Goal: Task Accomplishment & Management: Complete application form

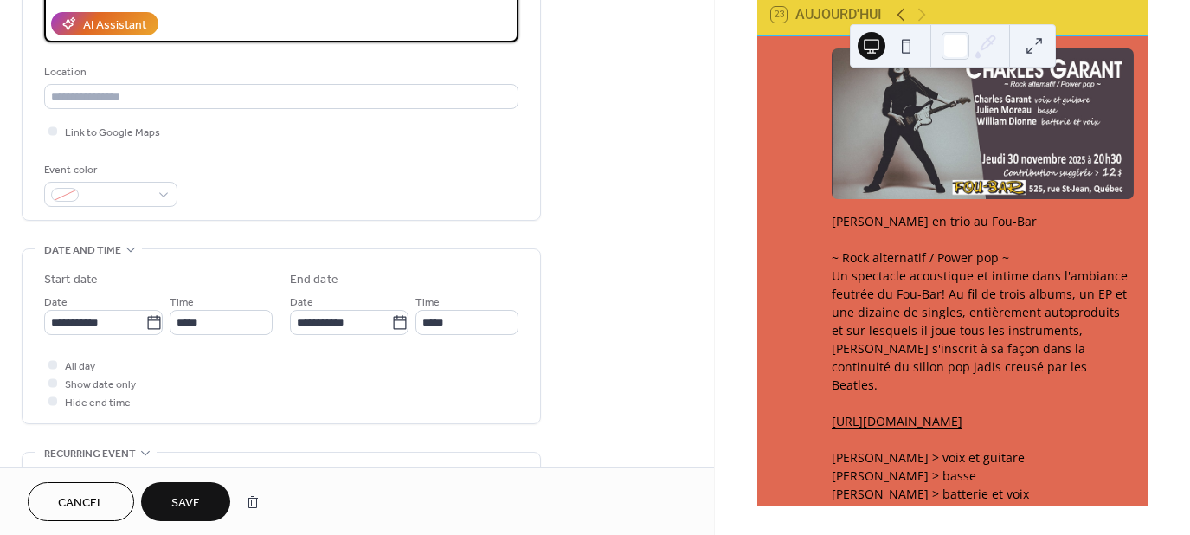
scroll to position [346, 0]
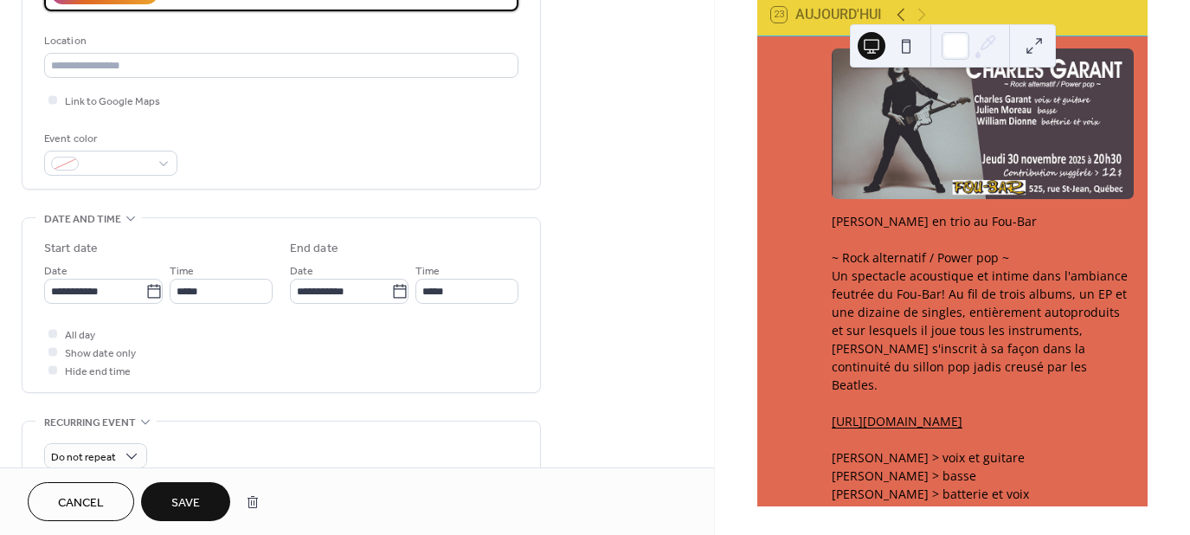
click at [992, 280] on div "CHARLES GARANT en trio au Fou-Bar ~ Rock alternatif / Power pop ~ Un spectacle …" at bounding box center [983, 384] width 302 height 345
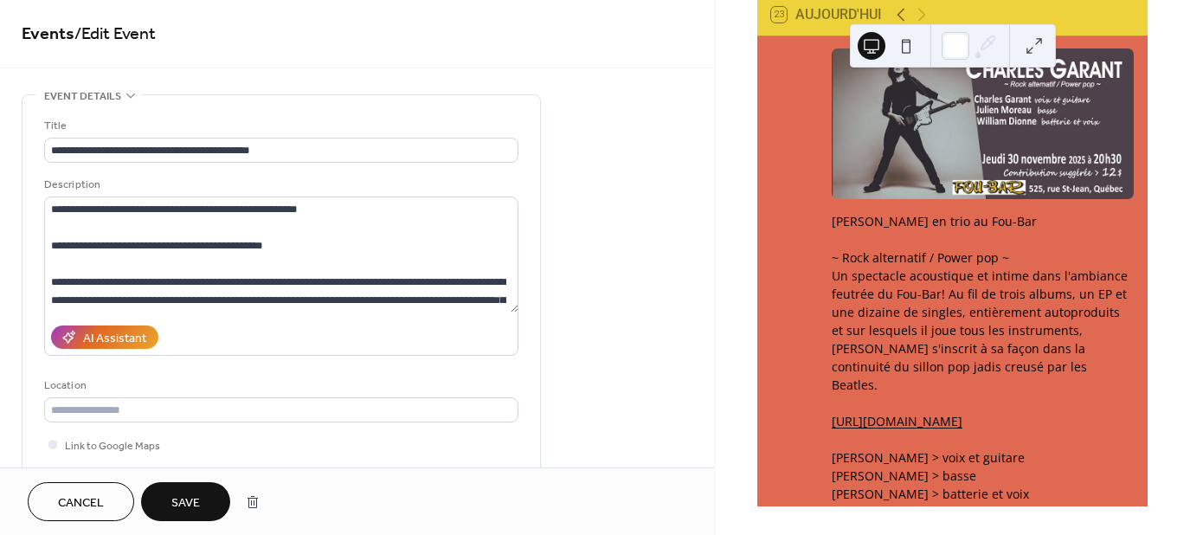
scroll to position [0, 0]
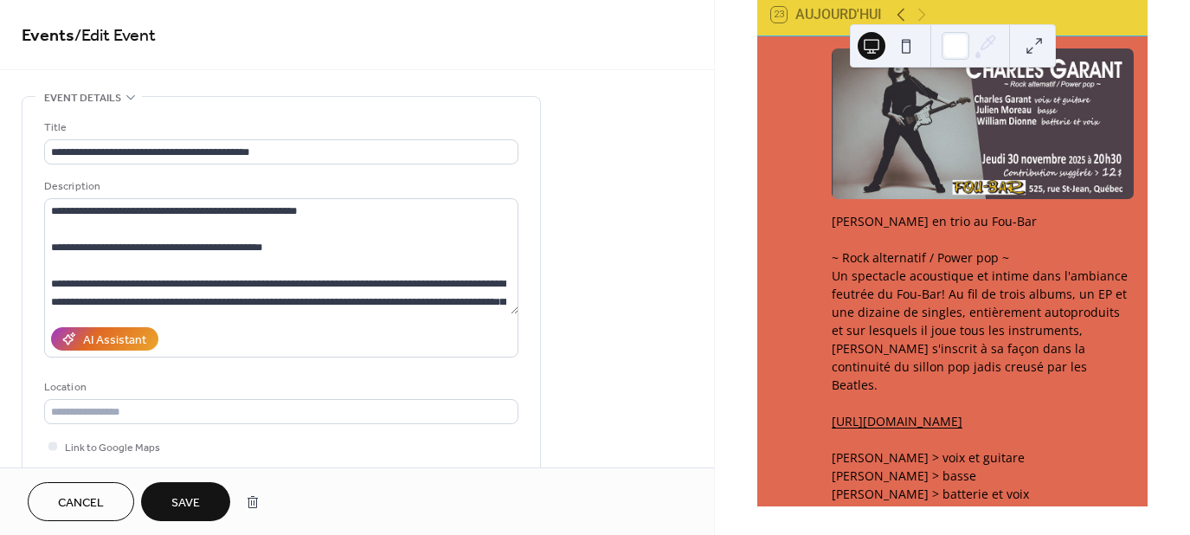
click at [183, 498] on span "Save" at bounding box center [185, 503] width 29 height 18
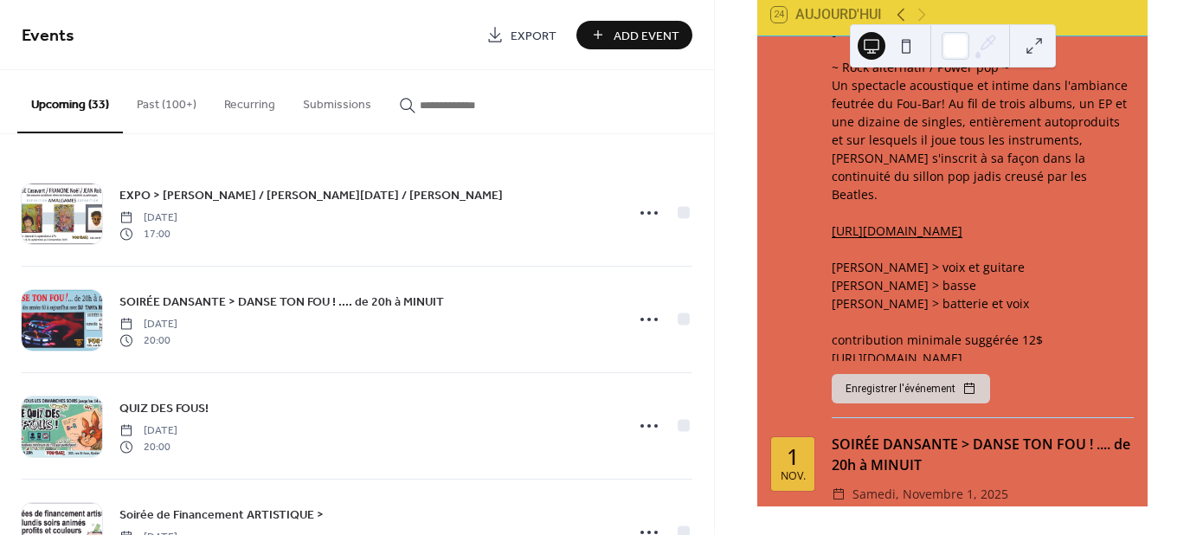
scroll to position [3270, 0]
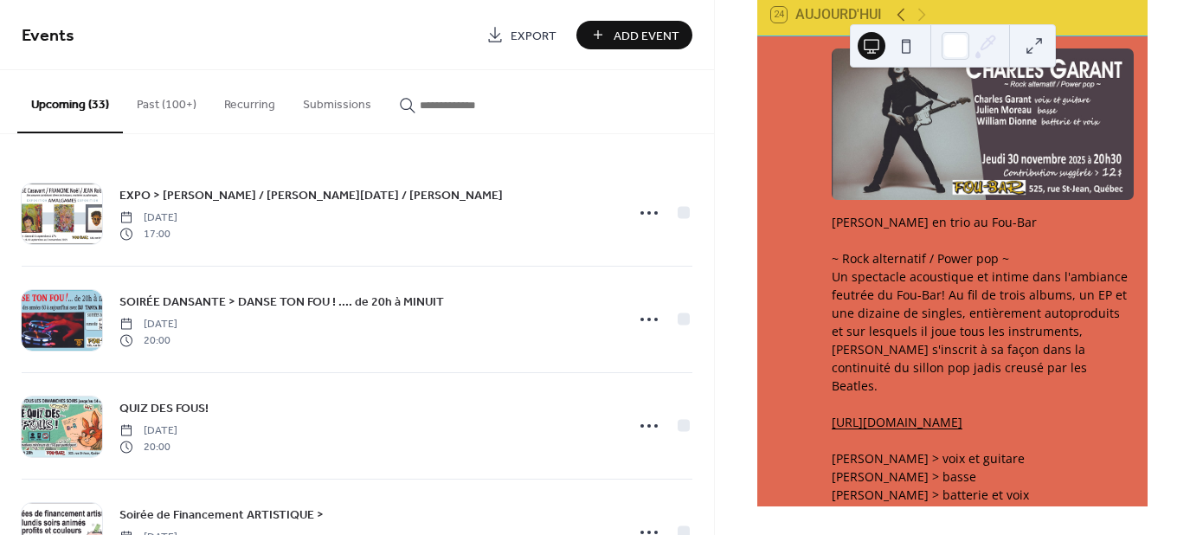
click at [910, 317] on div "CHARLES GARANT en trio au Fou-Bar ~ Rock alternatif / Power pop ~ Un spectacle …" at bounding box center [983, 385] width 302 height 345
click at [962, 414] on link "https://charlesgarant.bandcamp.com/track/fissures" at bounding box center [897, 422] width 131 height 16
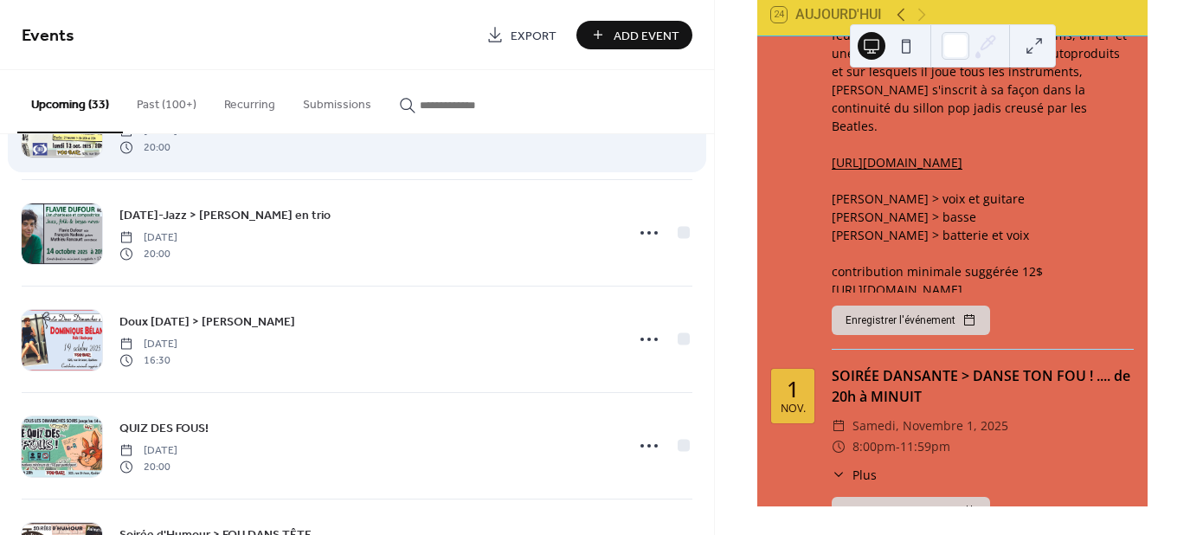
scroll to position [952, 0]
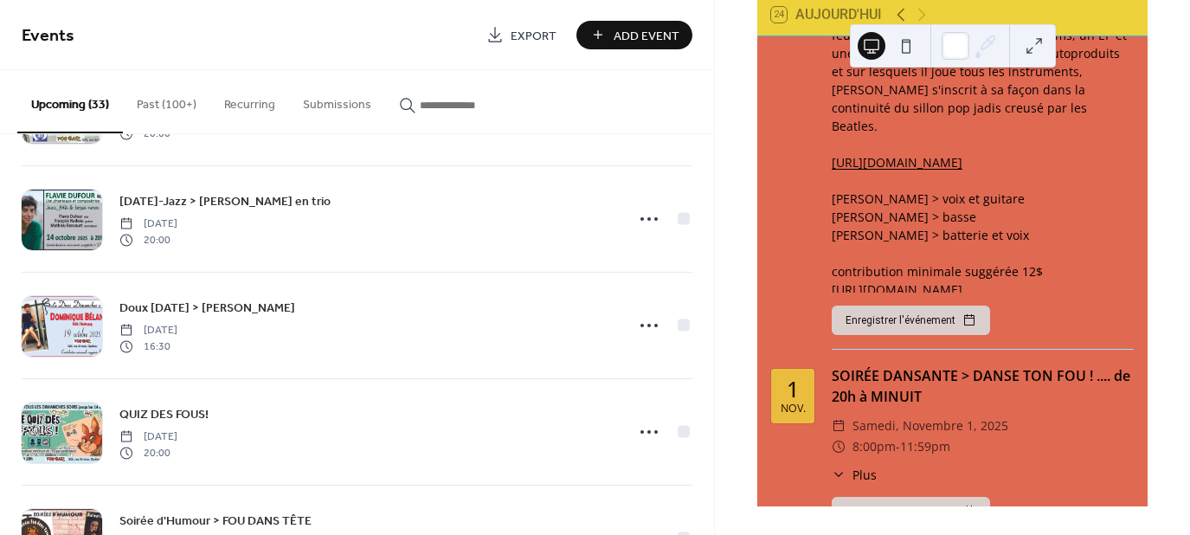
click at [636, 31] on span "Add Event" at bounding box center [647, 36] width 66 height 18
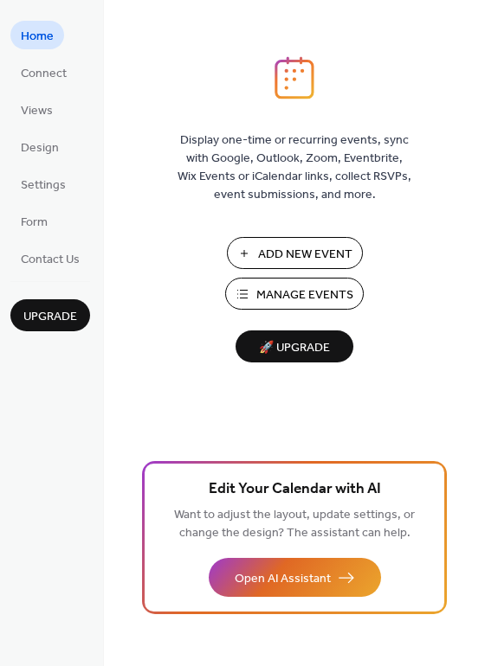
click at [303, 291] on span "Manage Events" at bounding box center [304, 295] width 97 height 18
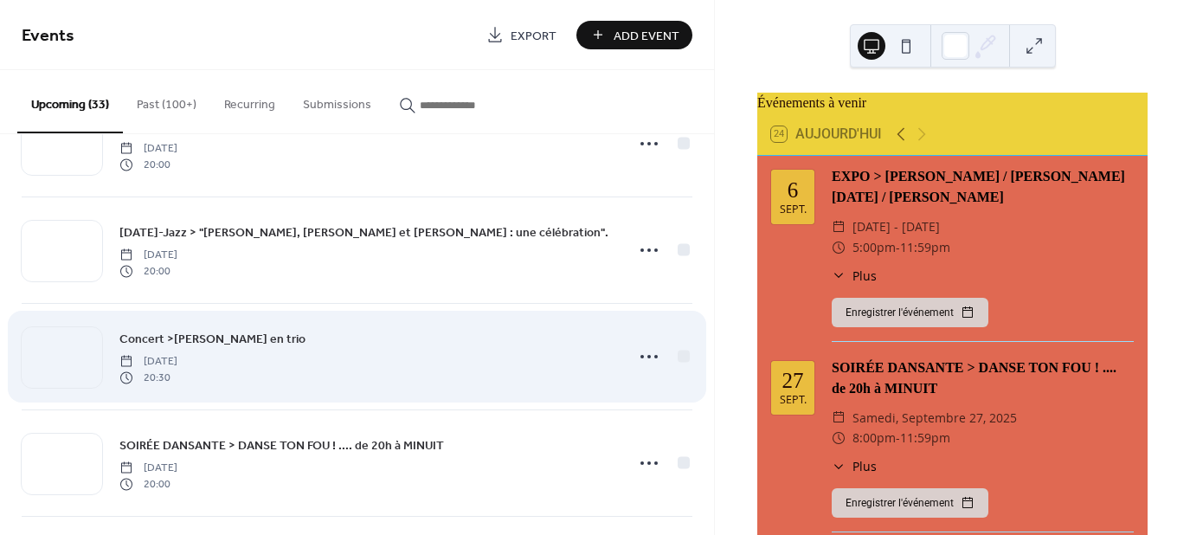
scroll to position [1817, 0]
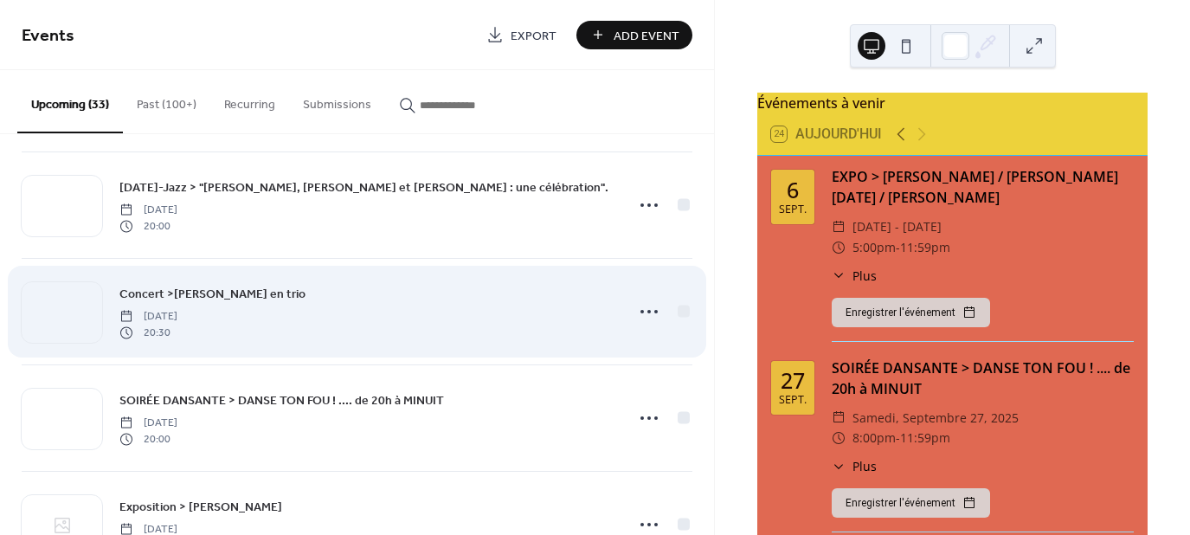
click at [205, 286] on span "Concert >CHARLES GARANT en trio" at bounding box center [212, 295] width 186 height 18
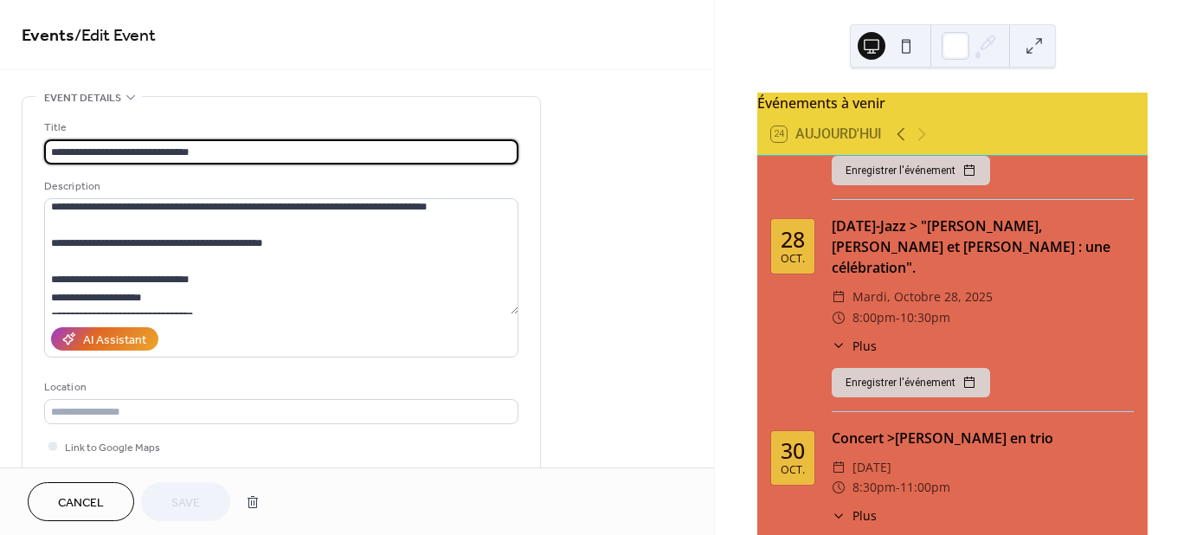
scroll to position [3029, 0]
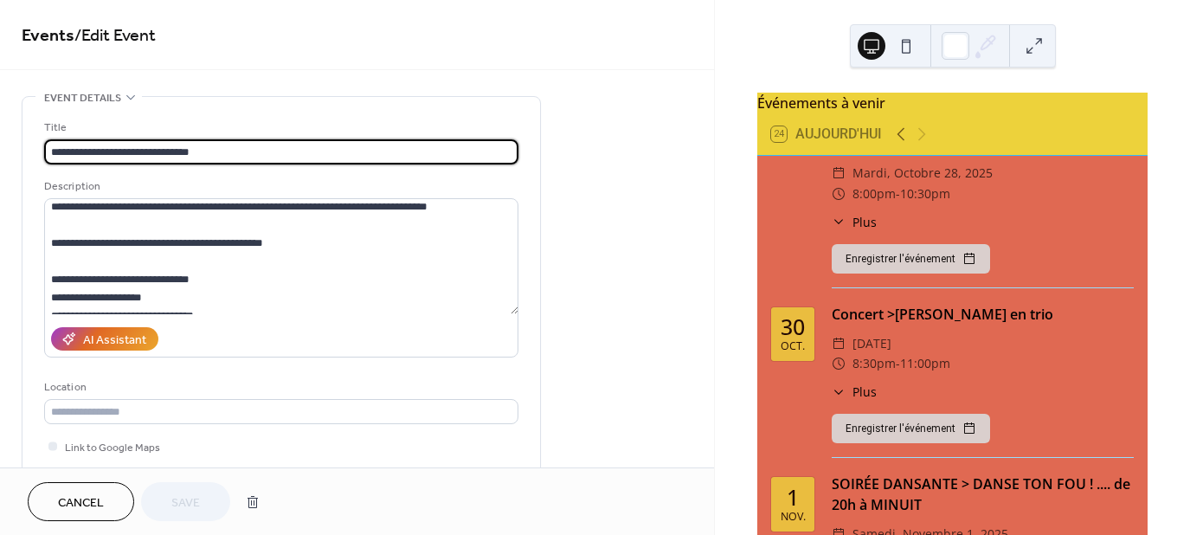
click at [861, 383] on span "Plus" at bounding box center [864, 392] width 24 height 18
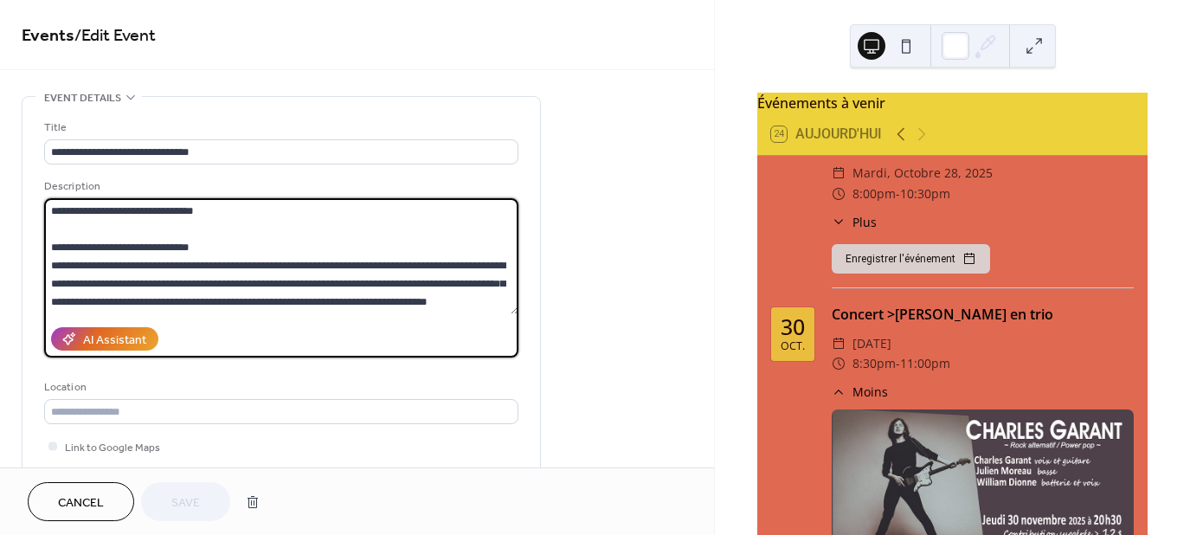
scroll to position [181, 0]
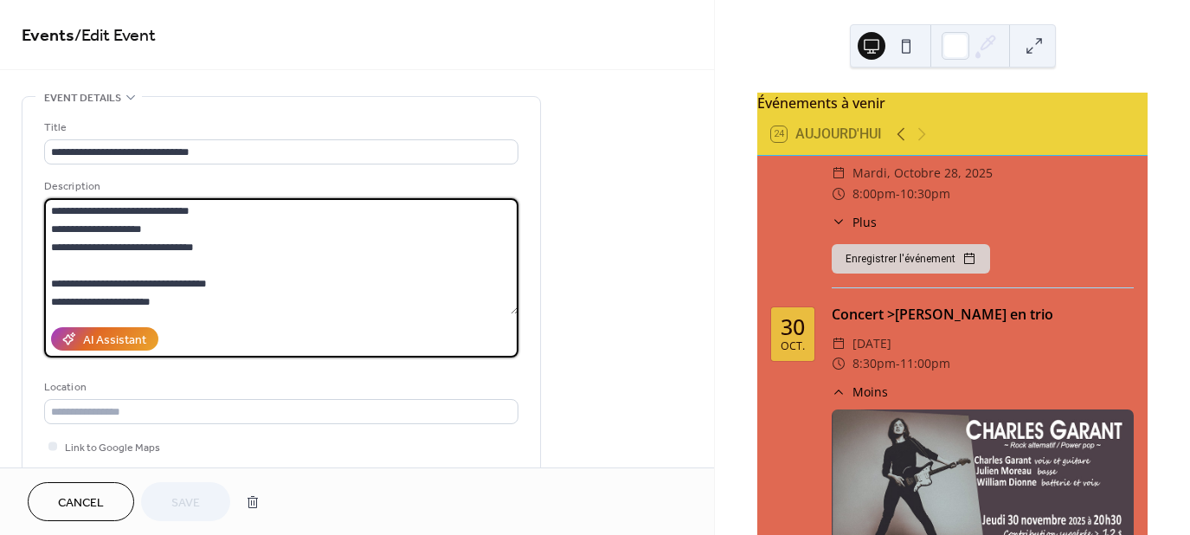
drag, startPoint x: 52, startPoint y: 212, endPoint x: 341, endPoint y: 287, distance: 298.7
click at [463, 366] on div "**********" at bounding box center [281, 320] width 474 height 403
paste textarea "**********"
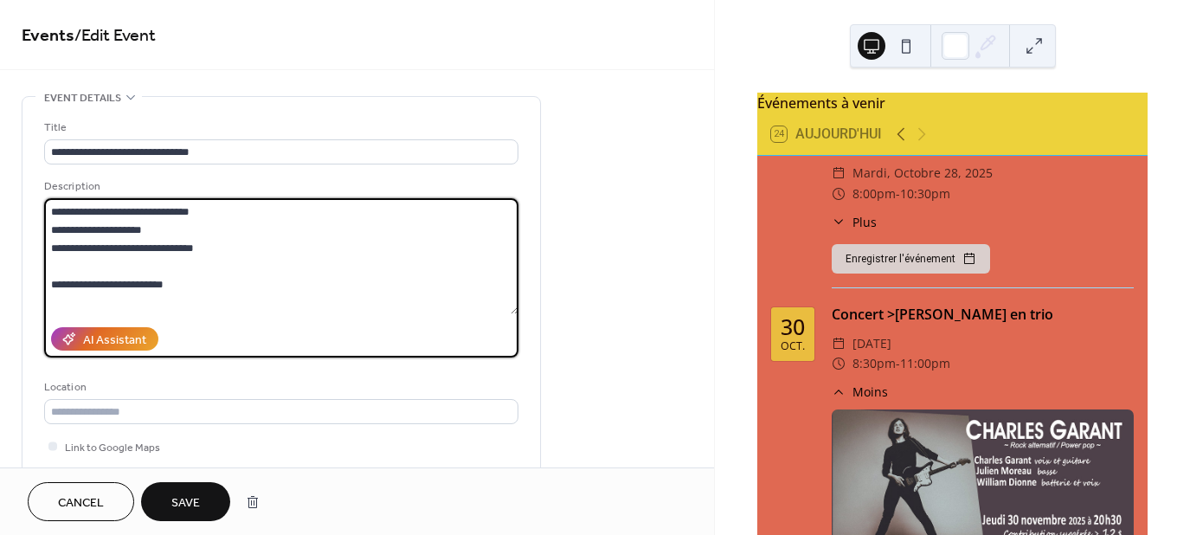
scroll to position [0, 0]
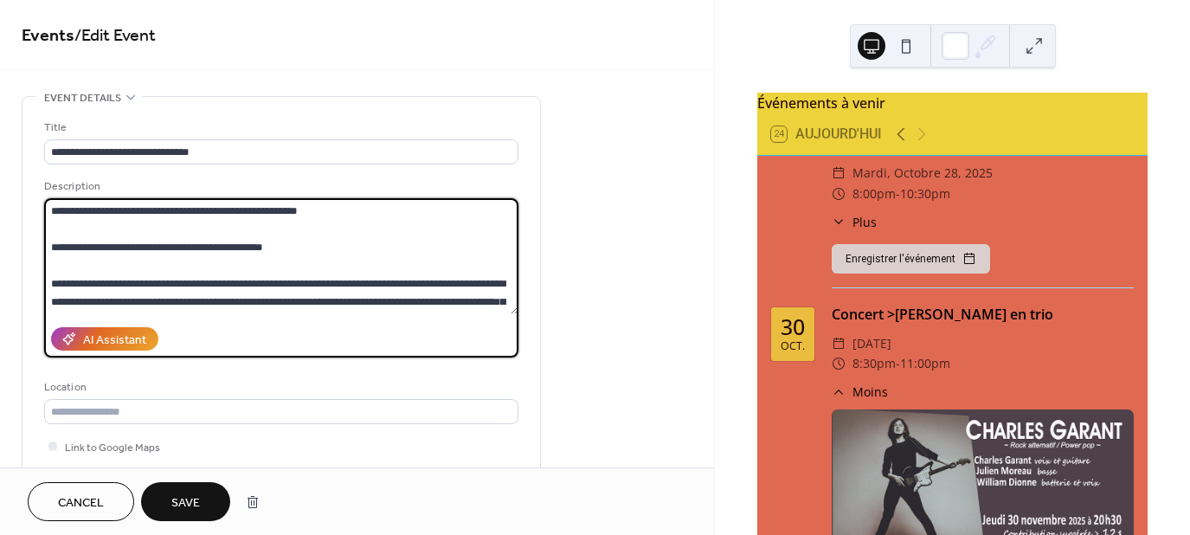
type textarea "**********"
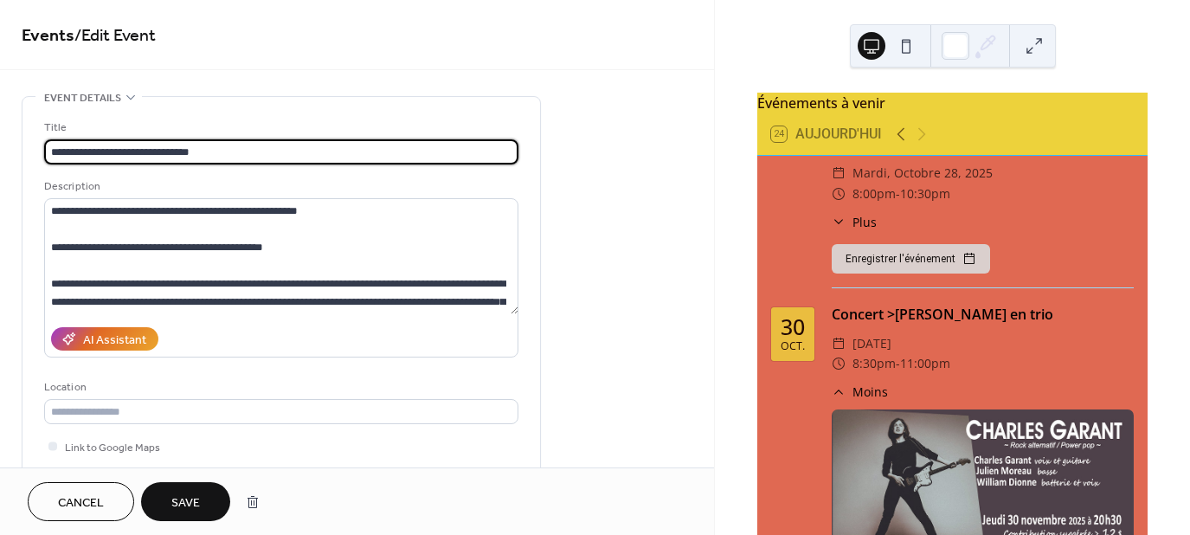
drag, startPoint x: 88, startPoint y: 149, endPoint x: 13, endPoint y: 145, distance: 75.4
drag, startPoint x: 257, startPoint y: 149, endPoint x: 164, endPoint y: 149, distance: 93.5
click at [132, 135] on div "**********" at bounding box center [281, 142] width 474 height 46
drag, startPoint x: 130, startPoint y: 151, endPoint x: 261, endPoint y: 149, distance: 131.6
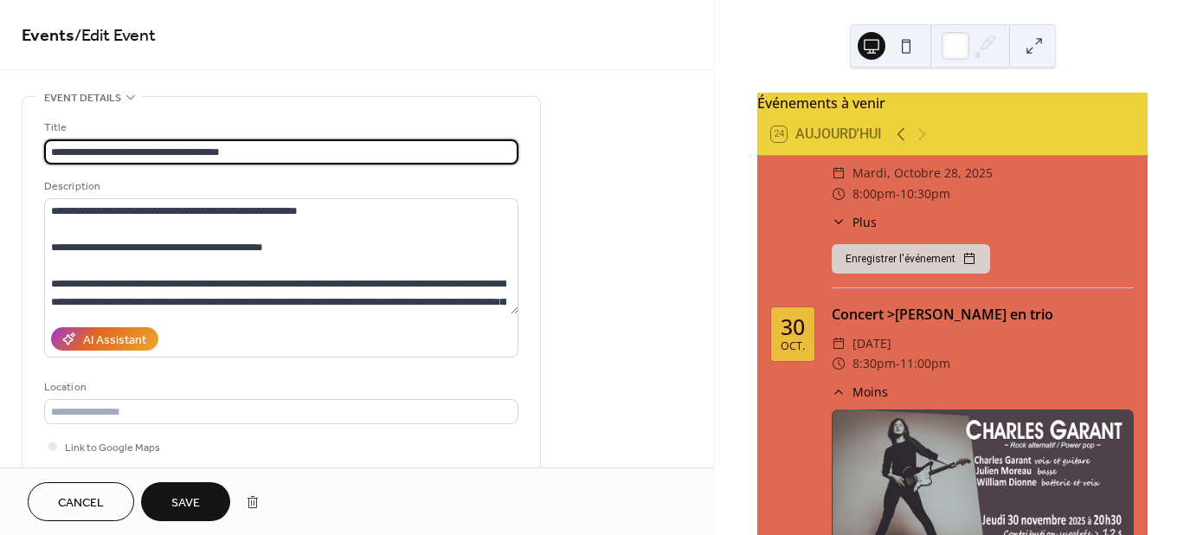
click at [261, 149] on input "**********" at bounding box center [281, 151] width 474 height 25
paste input "**********"
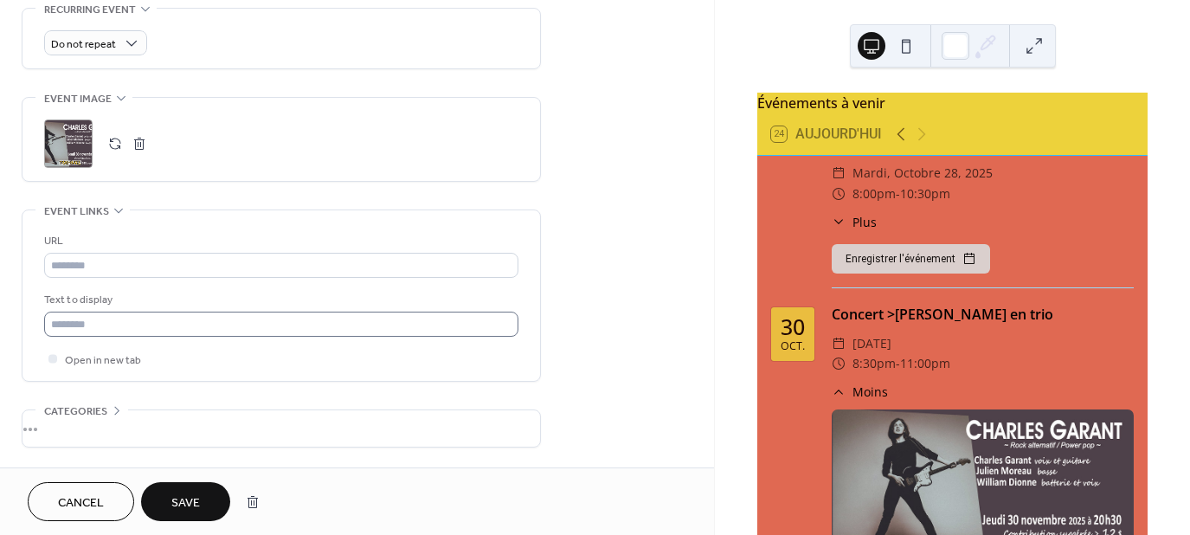
scroll to position [561, 0]
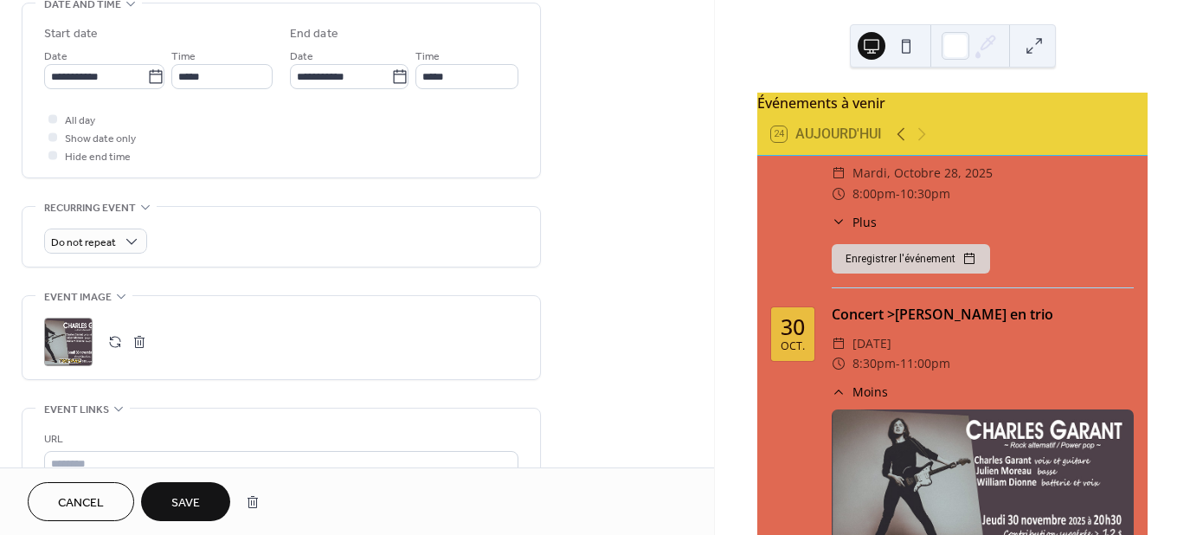
type input "**********"
click at [179, 497] on span "Save" at bounding box center [185, 503] width 29 height 18
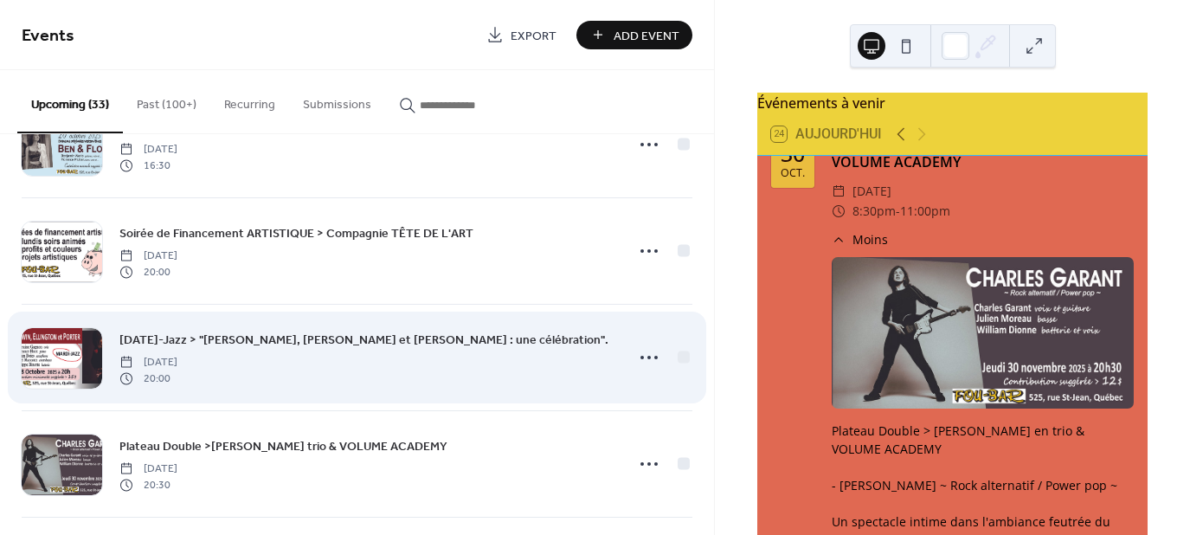
scroll to position [1731, 0]
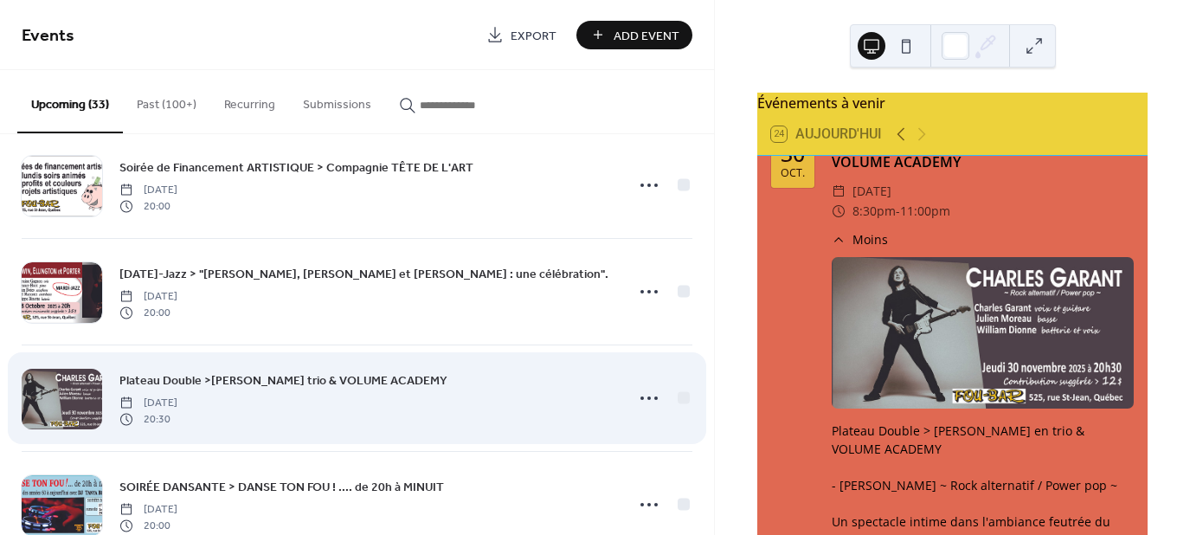
click at [99, 391] on div at bounding box center [62, 399] width 80 height 61
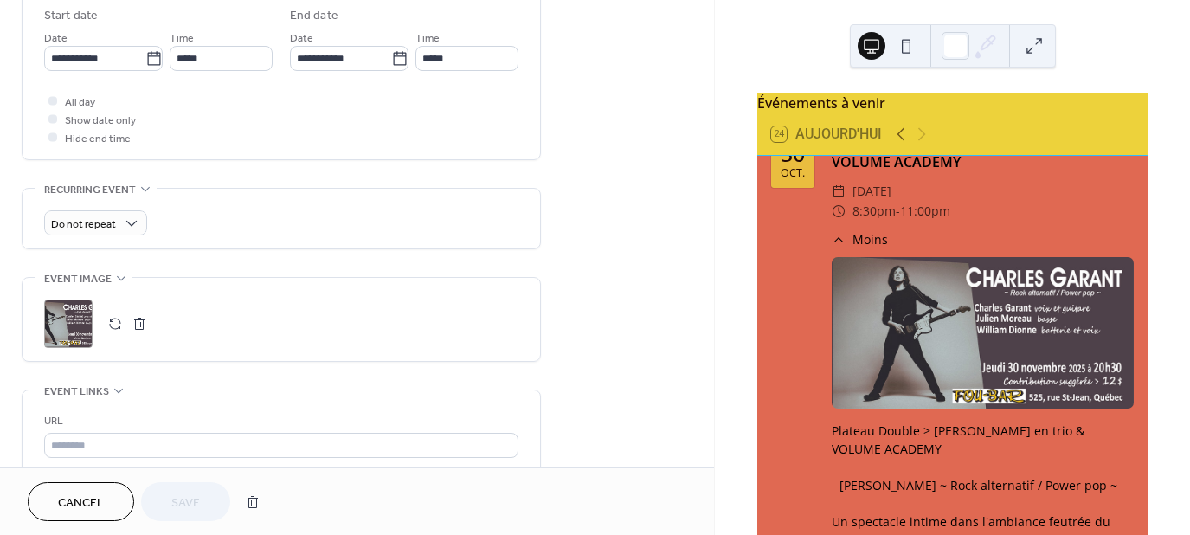
scroll to position [606, 0]
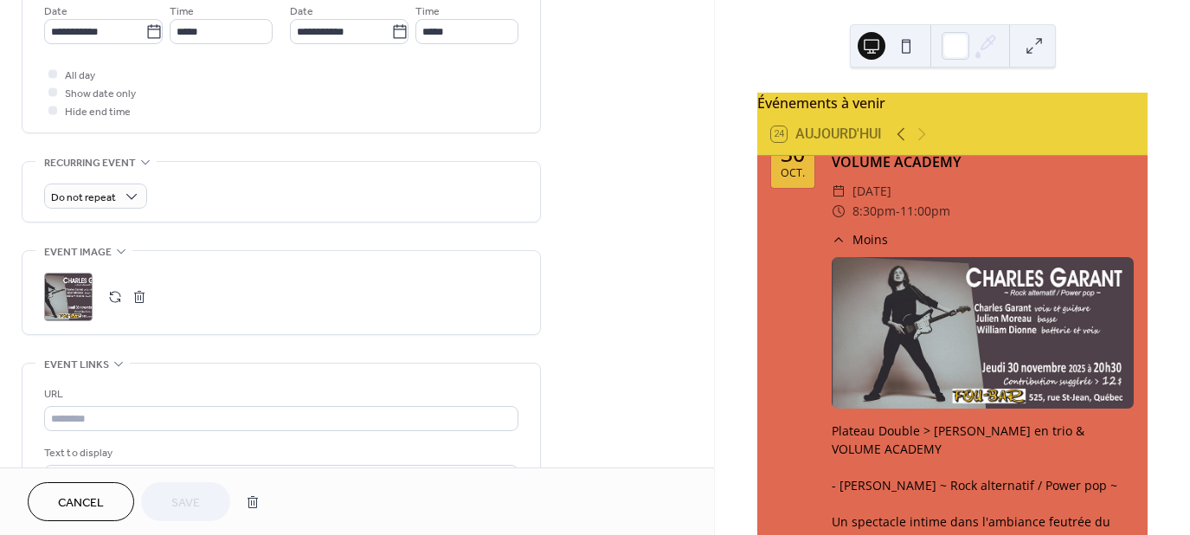
click at [133, 297] on button "button" at bounding box center [139, 297] width 24 height 24
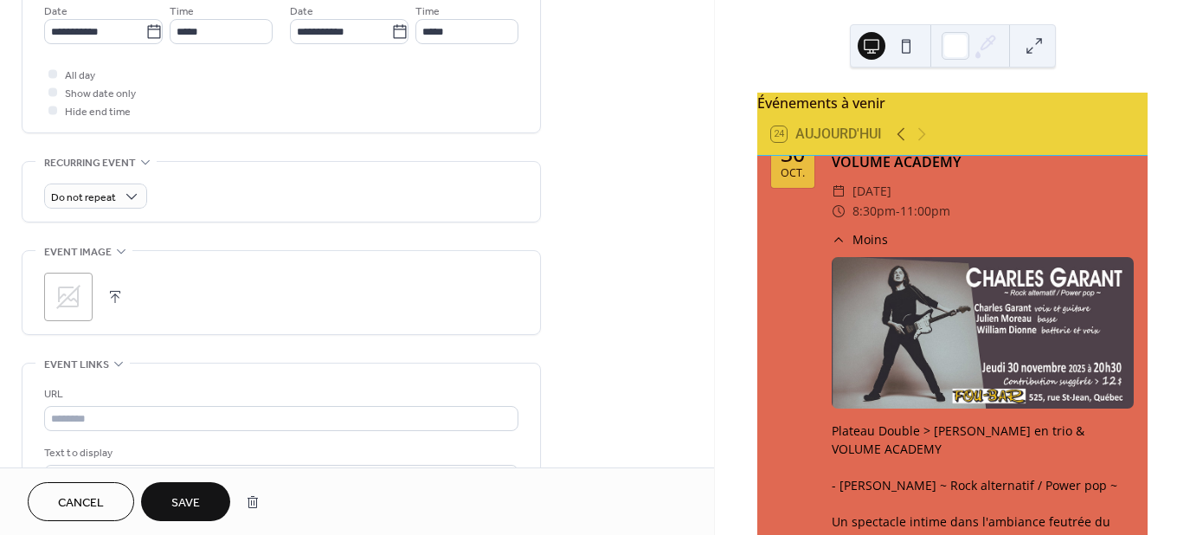
click at [64, 299] on icon at bounding box center [68, 297] width 24 height 24
click at [189, 502] on span "Save" at bounding box center [185, 503] width 29 height 18
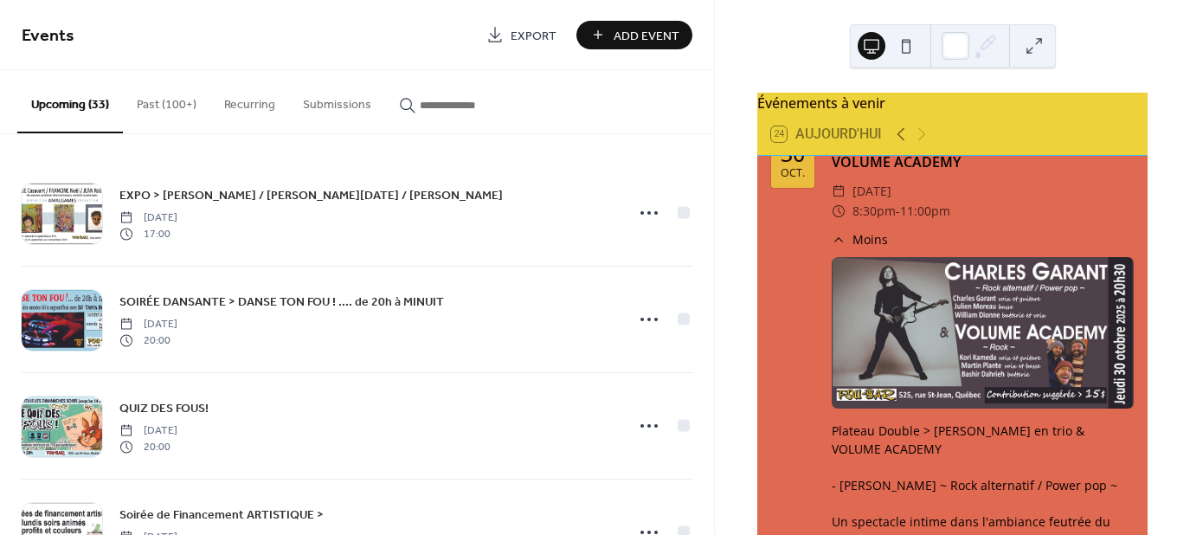
click at [1085, 347] on div at bounding box center [983, 332] width 302 height 151
click at [1167, 283] on div "Événements à venir 24 Aujourd'hui 6 sept. EXPO > TÉRÈSE Casavant / FRANCINE Noë…" at bounding box center [952, 267] width 475 height 535
click at [1061, 332] on div at bounding box center [983, 332] width 302 height 151
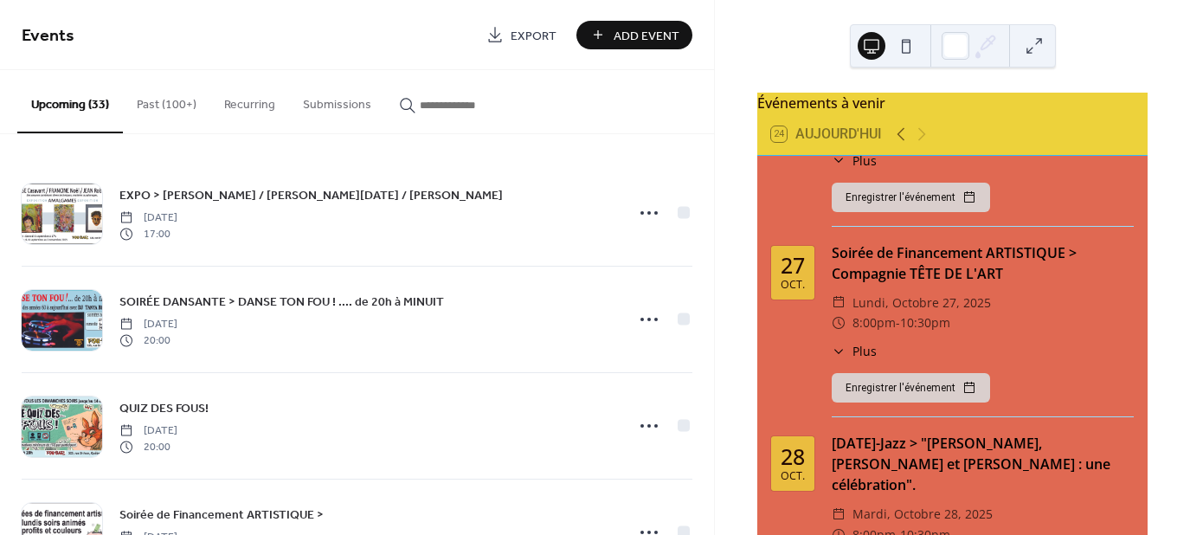
scroll to position [2683, 0]
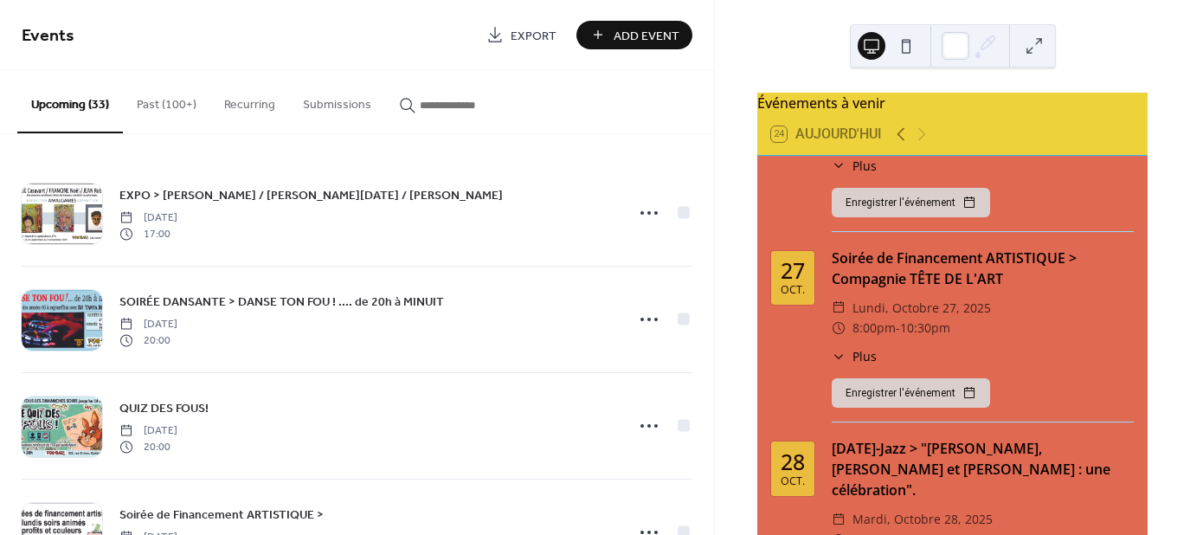
click at [621, 35] on span "Add Event" at bounding box center [647, 36] width 66 height 18
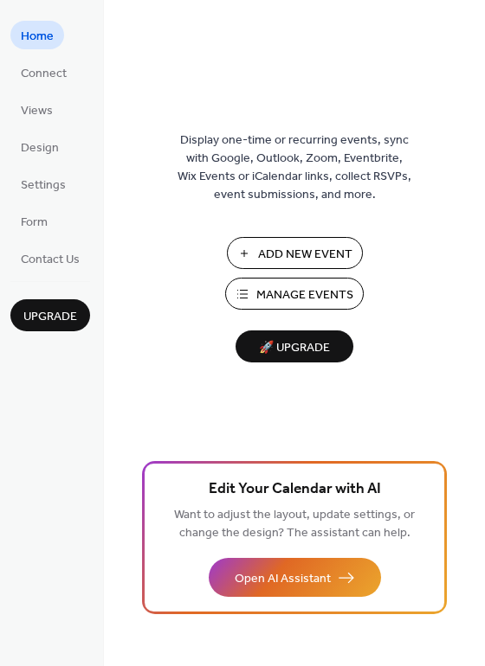
click at [267, 293] on span "Manage Events" at bounding box center [304, 295] width 97 height 18
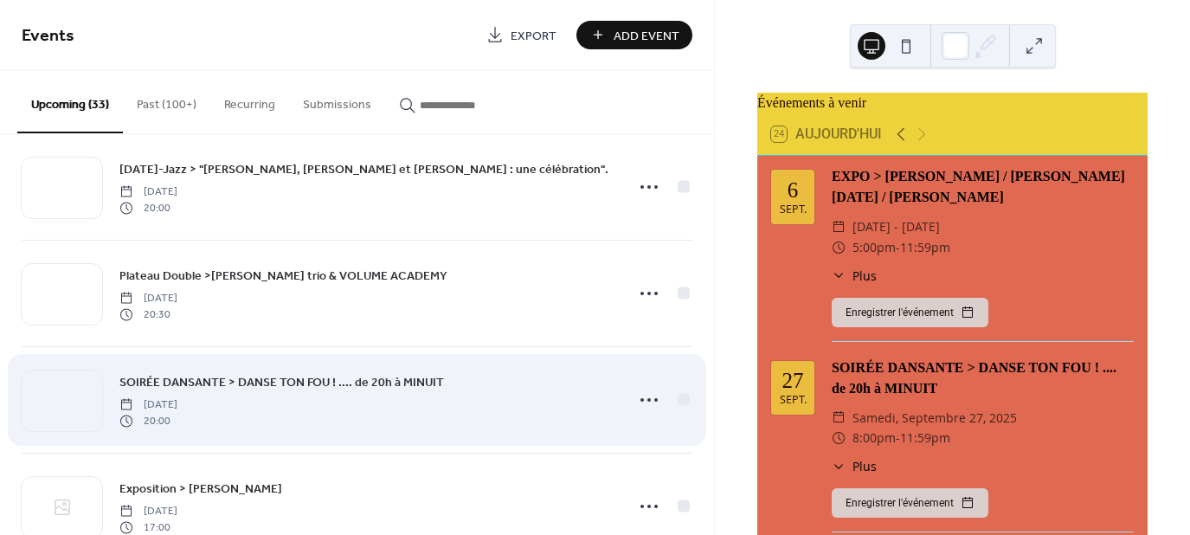
scroll to position [1817, 0]
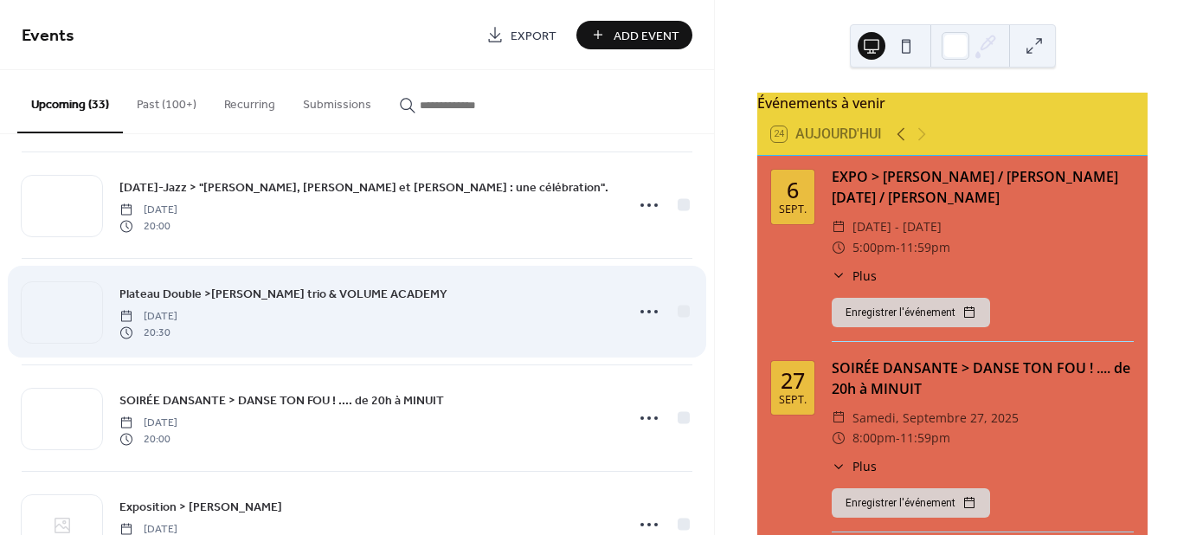
click at [261, 287] on span "Plateau Double >CHARLES GARANT trio & VOLUME ACADEMY" at bounding box center [283, 295] width 328 height 18
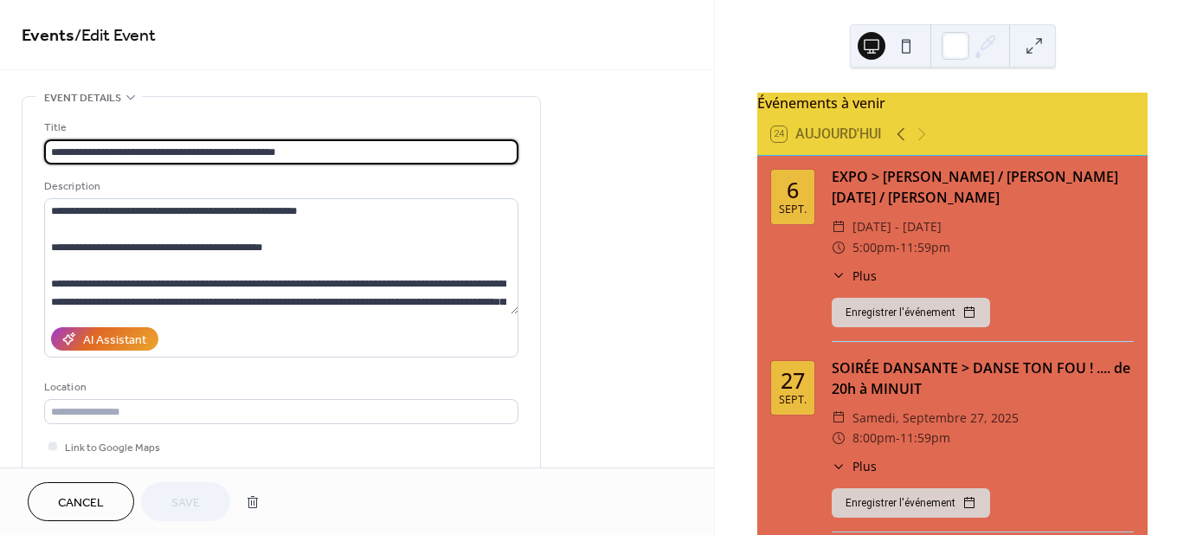
click at [128, 151] on input "**********" at bounding box center [281, 151] width 474 height 25
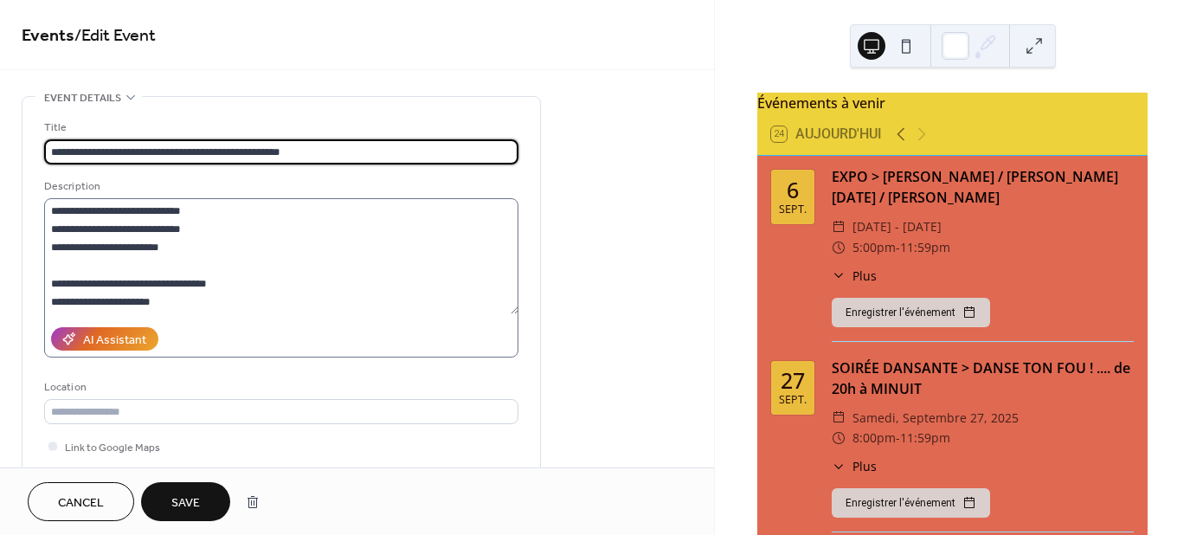
scroll to position [381, 0]
type input "**********"
click at [173, 502] on span "Save" at bounding box center [185, 503] width 29 height 18
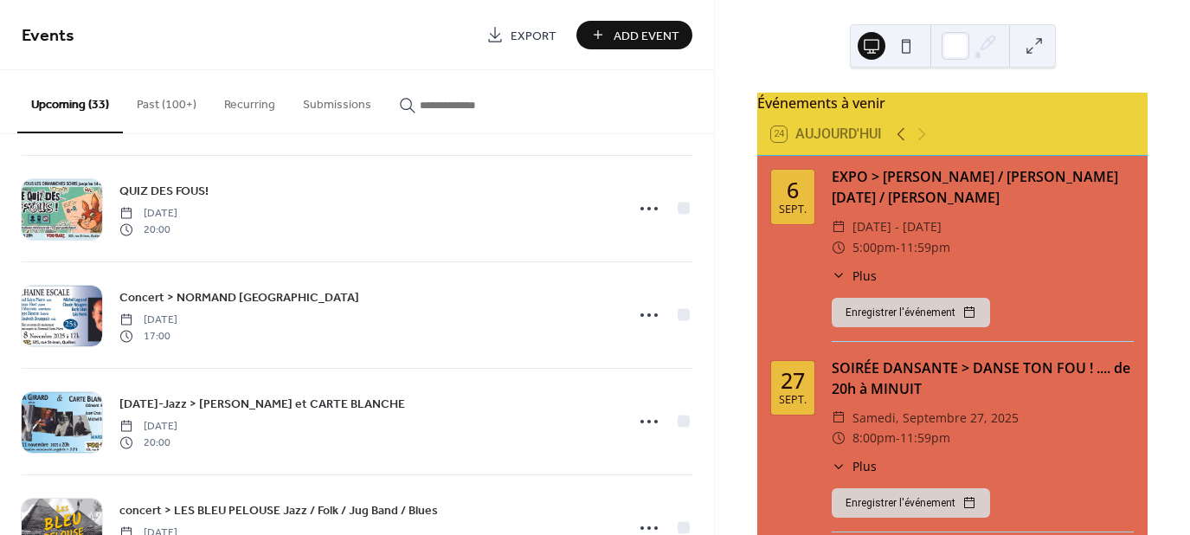
scroll to position [2250, 0]
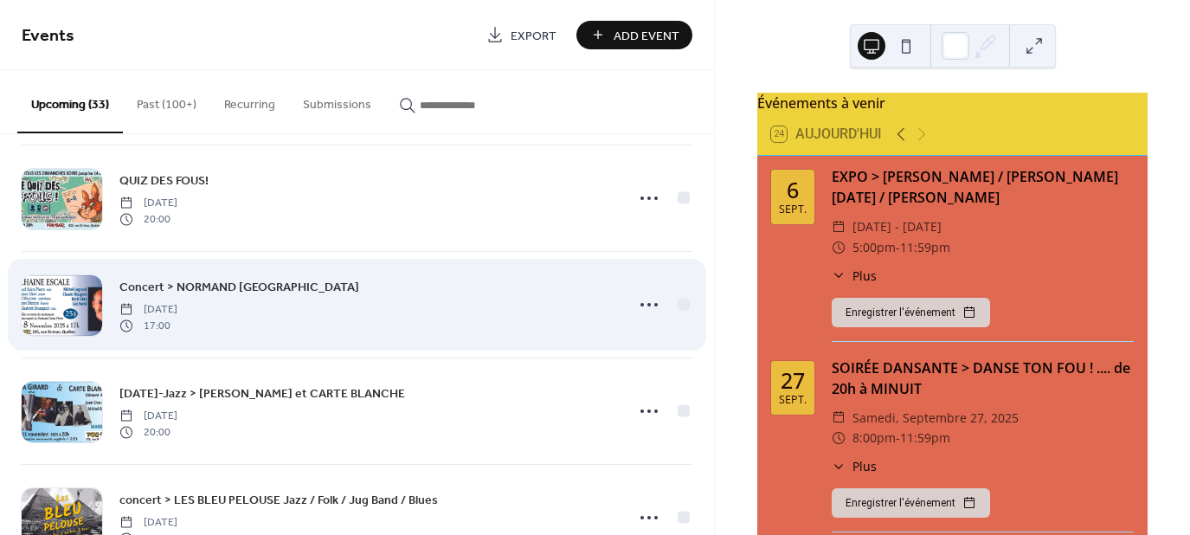
click at [216, 280] on span "Concert > NORMAND [GEOGRAPHIC_DATA]" at bounding box center [239, 288] width 240 height 18
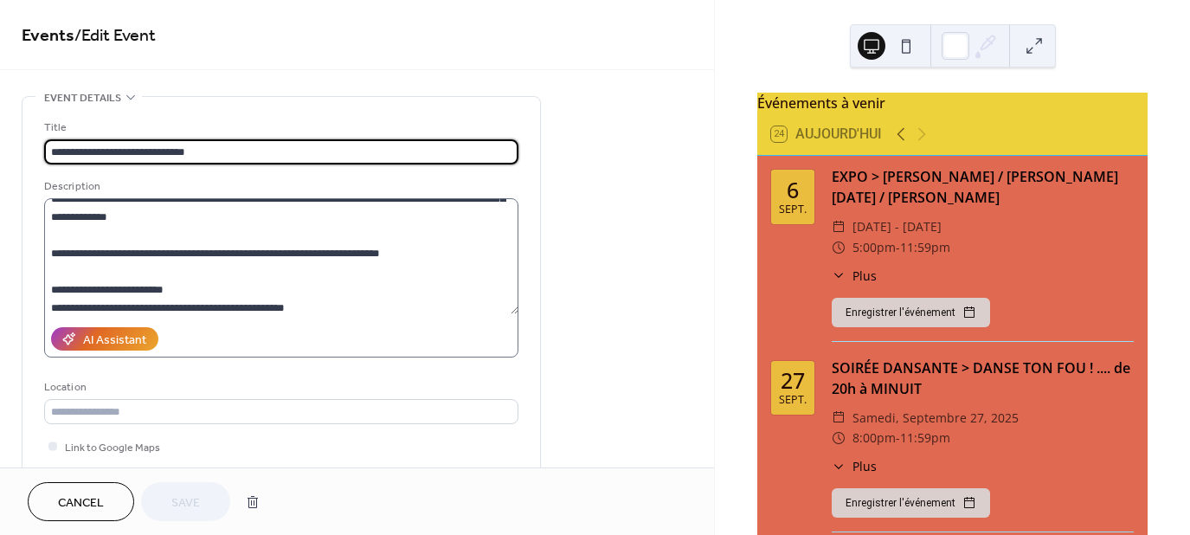
scroll to position [136, 0]
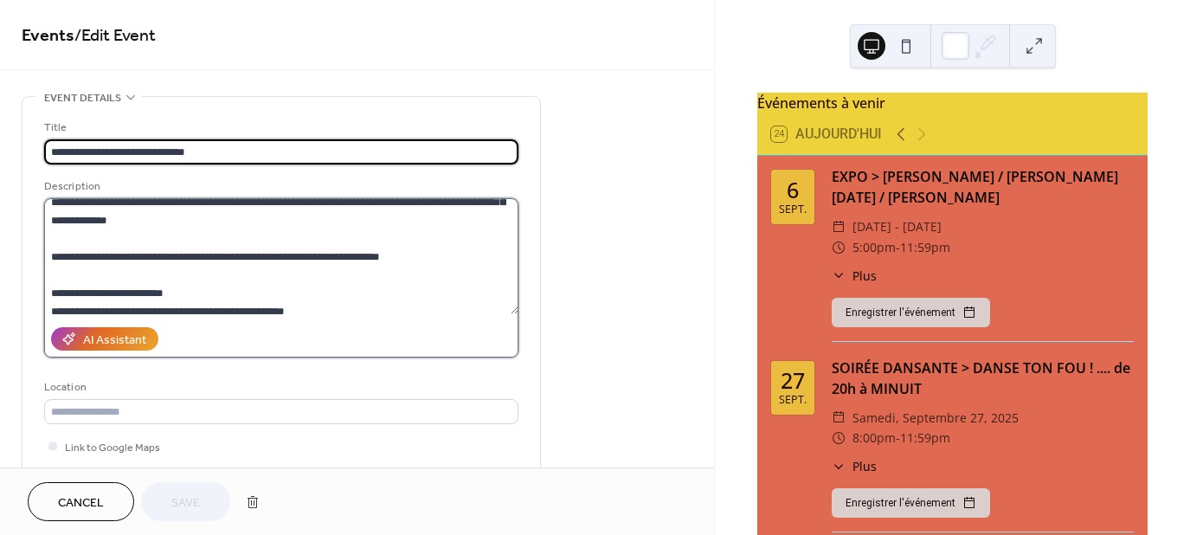
drag, startPoint x: 154, startPoint y: 294, endPoint x: 165, endPoint y: 302, distance: 13.7
click at [153, 295] on textarea at bounding box center [281, 256] width 474 height 116
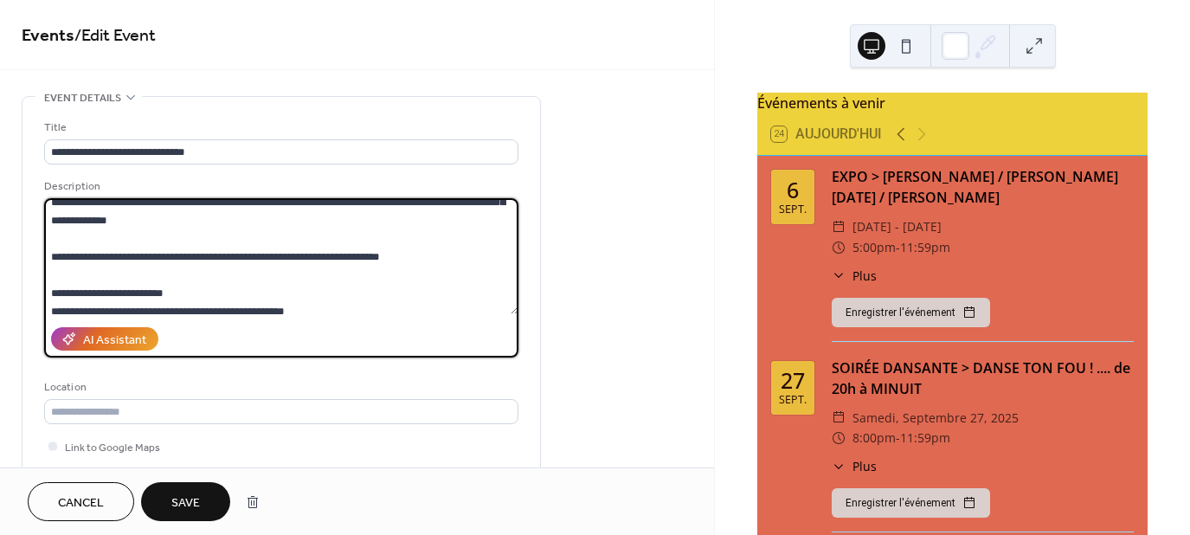
click at [109, 312] on textarea at bounding box center [281, 256] width 474 height 116
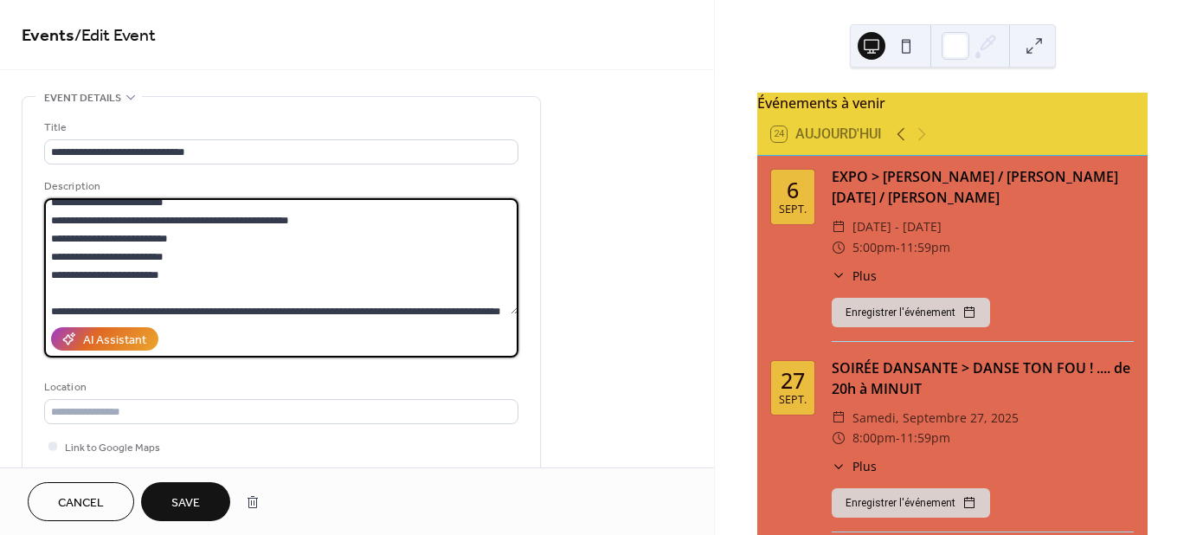
scroll to position [222, 0]
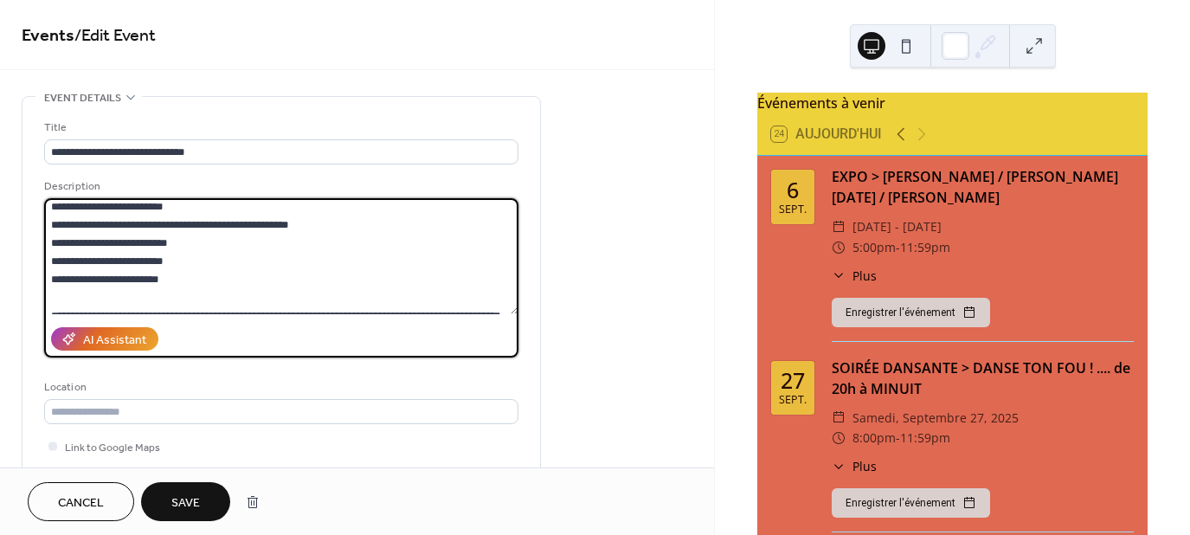
click at [126, 239] on textarea at bounding box center [281, 256] width 474 height 116
click at [124, 240] on textarea at bounding box center [281, 256] width 474 height 116
click at [123, 261] on textarea at bounding box center [281, 256] width 474 height 116
click at [141, 278] on textarea at bounding box center [281, 256] width 474 height 116
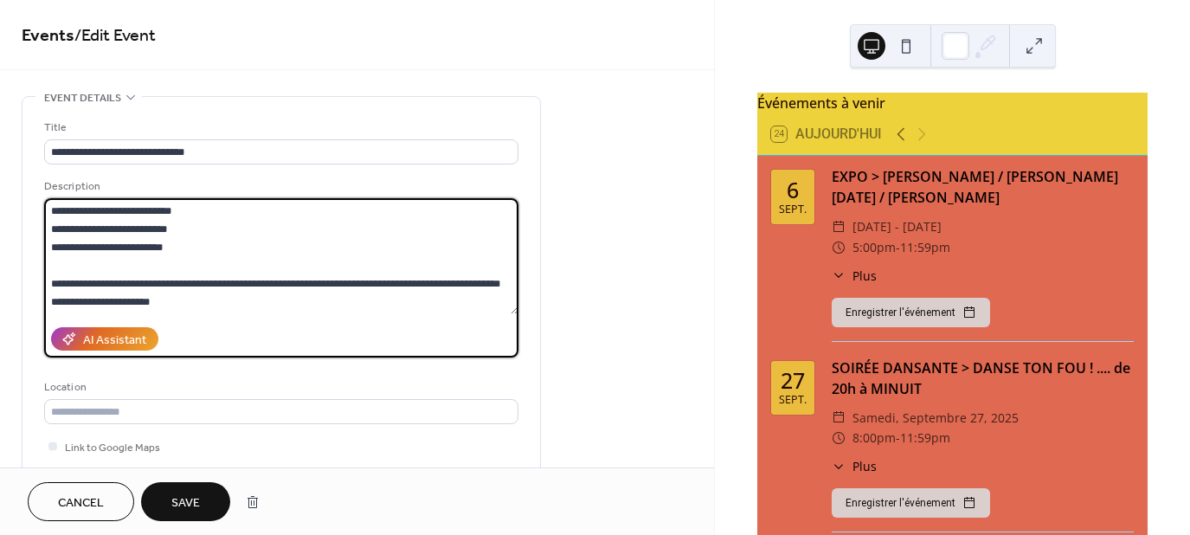
scroll to position [308, 0]
type textarea "**********"
click at [187, 498] on span "Save" at bounding box center [185, 503] width 29 height 18
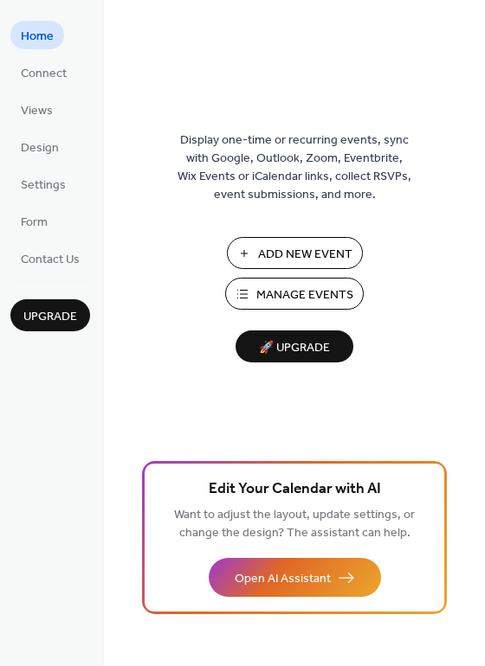
click at [299, 291] on span "Manage Events" at bounding box center [304, 295] width 97 height 18
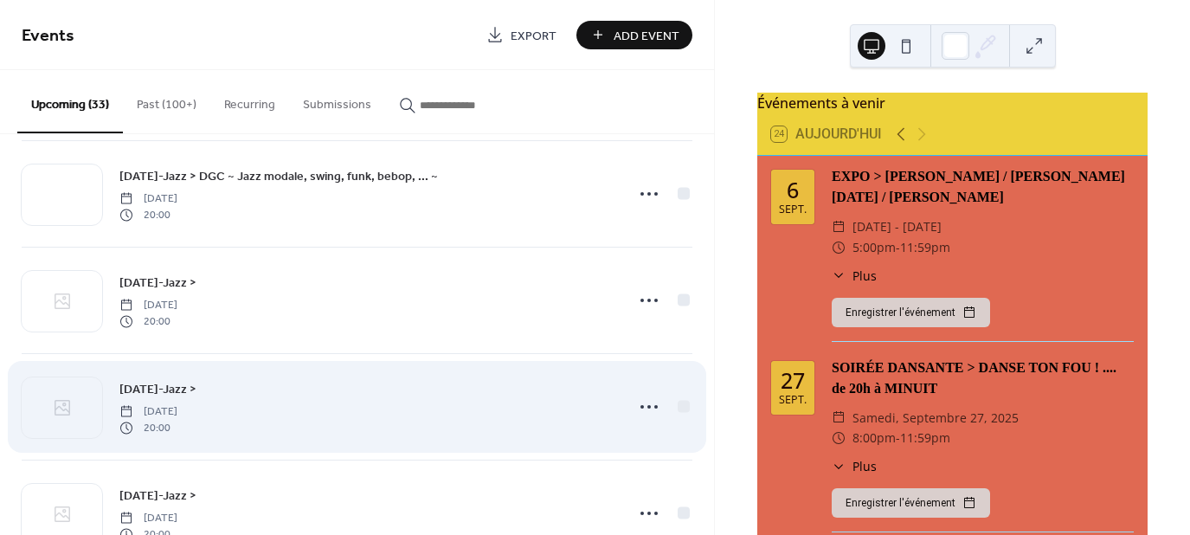
scroll to position [2838, 0]
